Goal: Find specific page/section

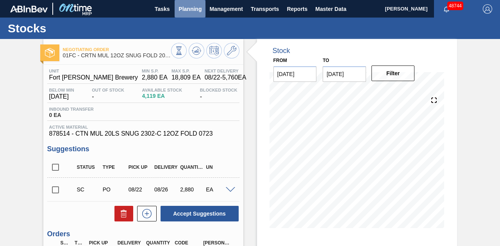
click at [190, 8] on span "Planning" at bounding box center [189, 8] width 23 height 9
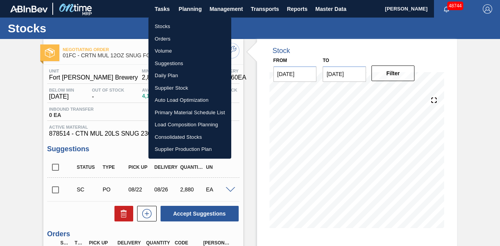
click at [164, 26] on li "Stocks" at bounding box center [189, 26] width 83 height 12
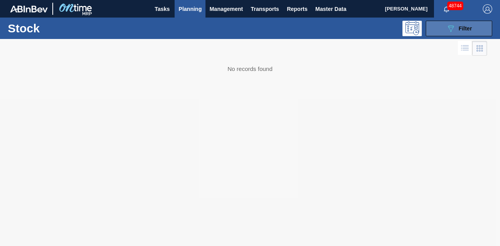
click at [453, 24] on icon "089F7B8B-B2A5-4AFE-B5C0-19BA573D28AC" at bounding box center [450, 28] width 9 height 9
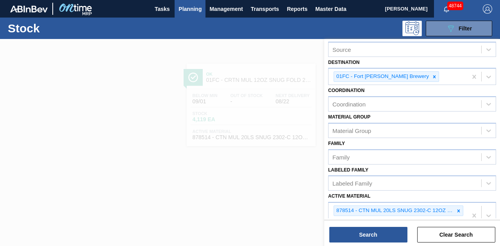
scroll to position [78, 0]
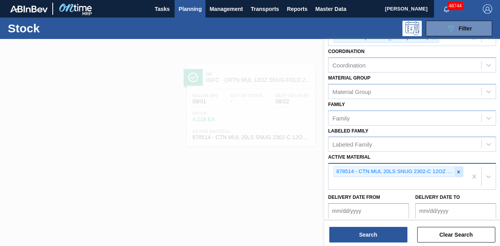
click at [456, 170] on icon at bounding box center [458, 172] width 5 height 5
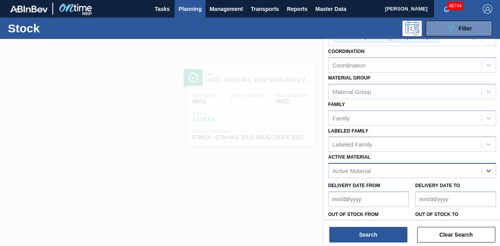
paste Material "683809"
type Material "683809"
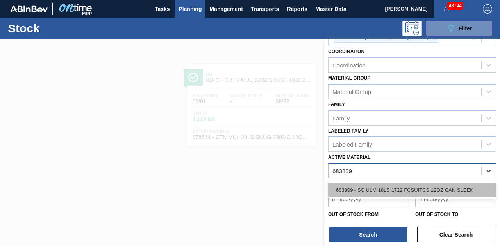
click at [392, 189] on div "683809 - SC ULM 18LS 1722 FCSUITCS 12OZ CAN SLEEK" at bounding box center [412, 190] width 168 height 14
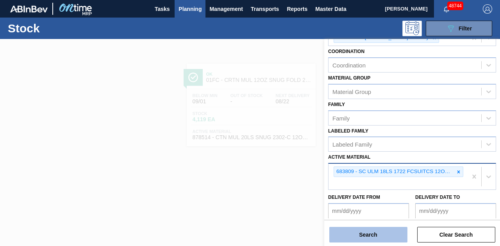
click at [377, 236] on button "Search" at bounding box center [368, 235] width 78 height 16
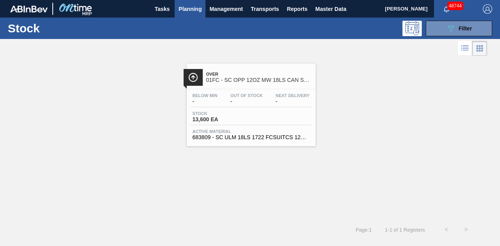
click at [123, 58] on div "Over 01FC - SC OPP 12OZ MW 18LS CAN SLEEK CARRIER Below Min - Out Of Stock - Ne…" at bounding box center [250, 102] width 500 height 89
